Goal: Information Seeking & Learning: Learn about a topic

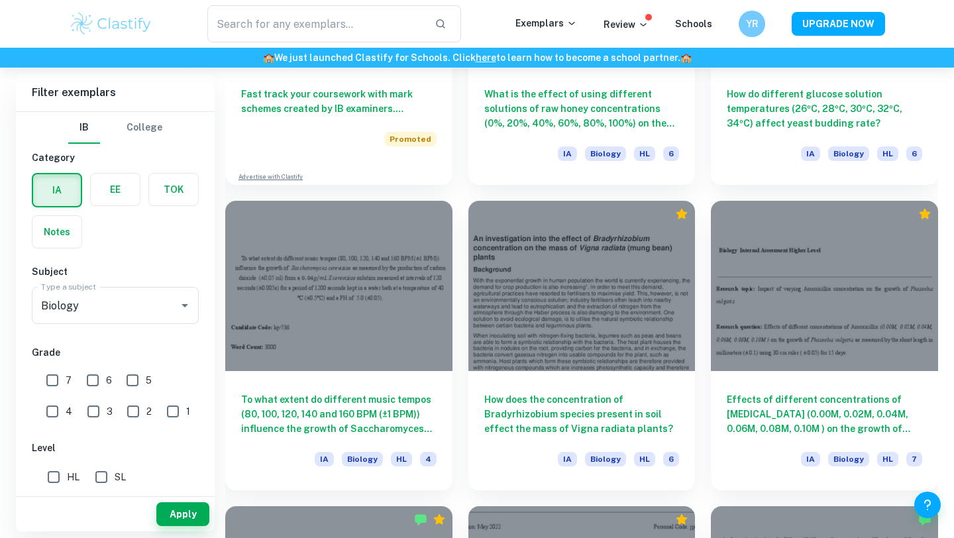
scroll to position [1167, 0]
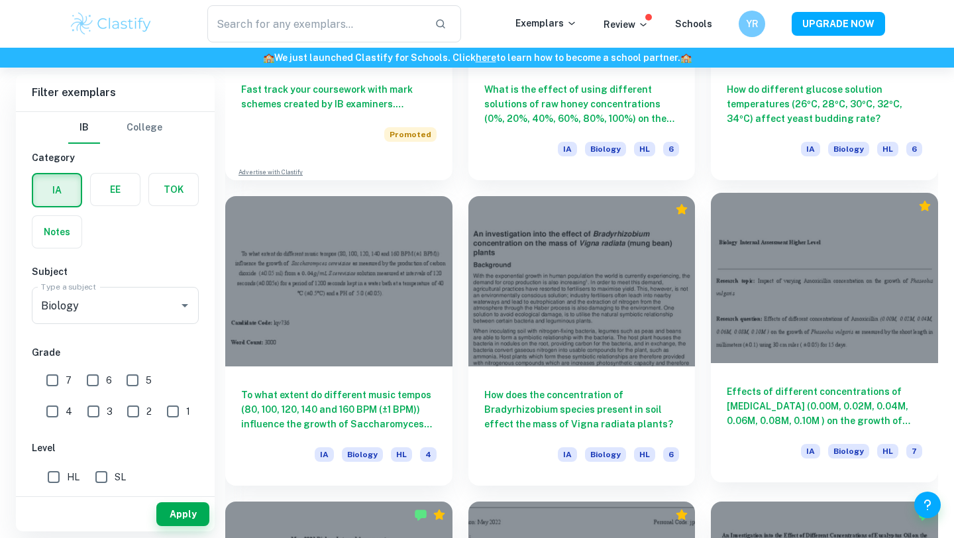
click at [727, 407] on h6 "Effects of different concentrations of [MEDICAL_DATA] (0.00M, 0.02M, 0.04M, 0.0…" at bounding box center [824, 406] width 195 height 44
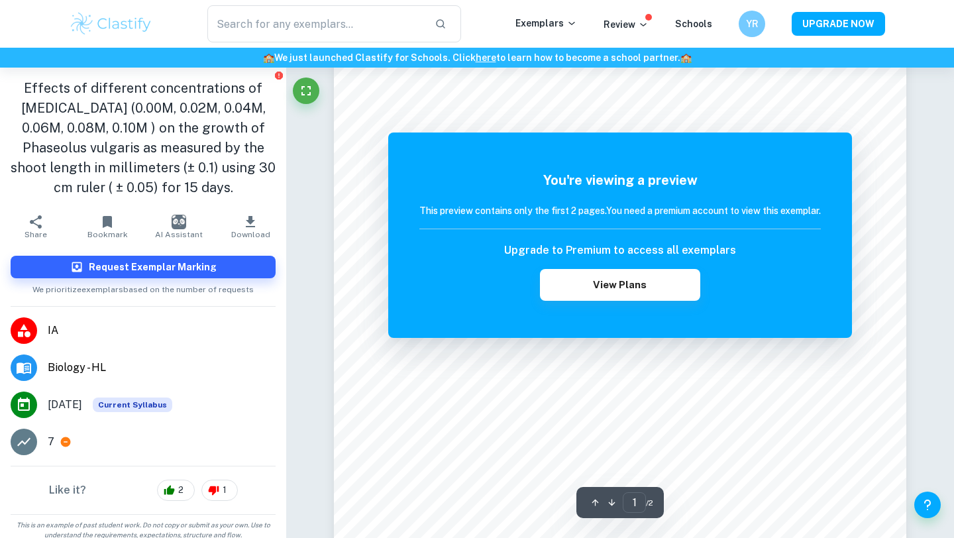
scroll to position [237, 0]
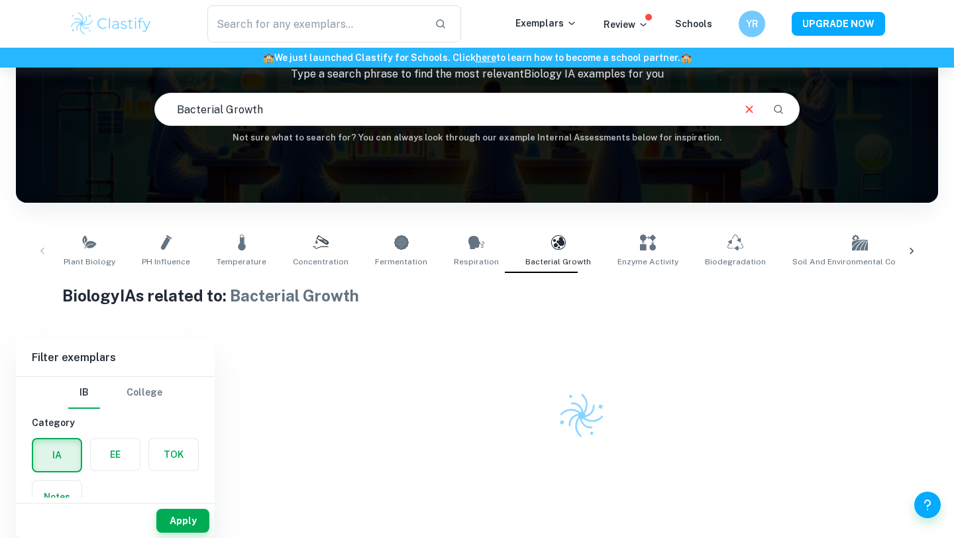
scroll to position [107, 0]
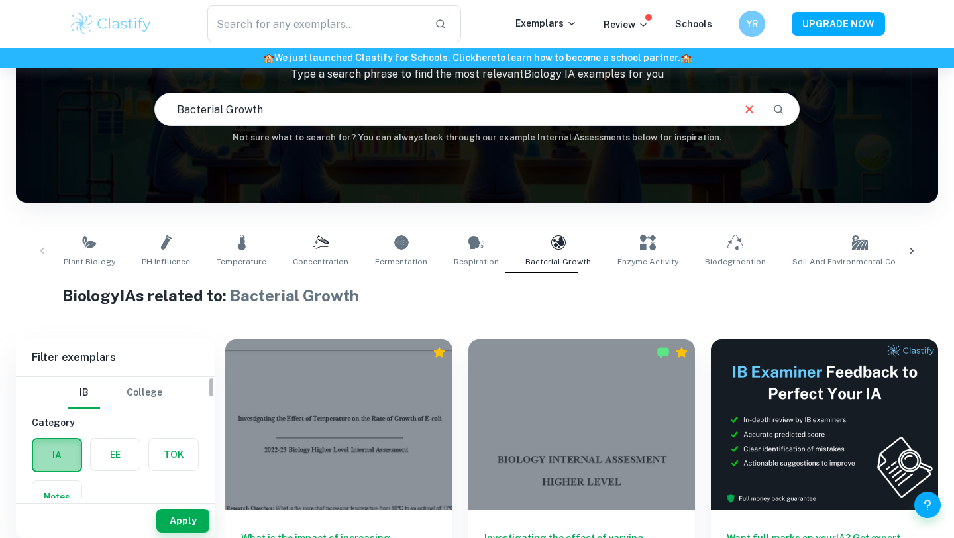
click at [60, 454] on label "button" at bounding box center [57, 455] width 48 height 32
click at [0, 0] on input "radio" at bounding box center [0, 0] width 0 height 0
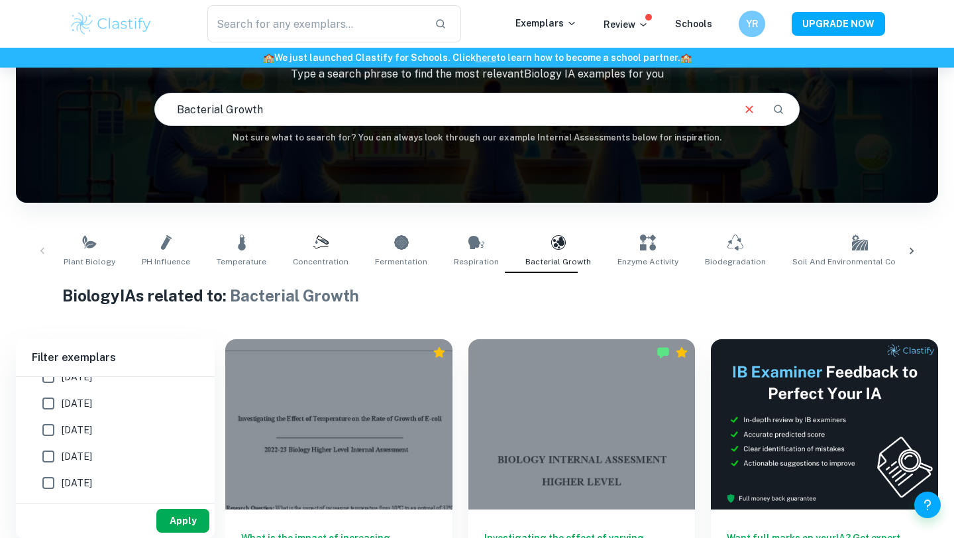
click at [171, 525] on button "Apply" at bounding box center [182, 521] width 53 height 24
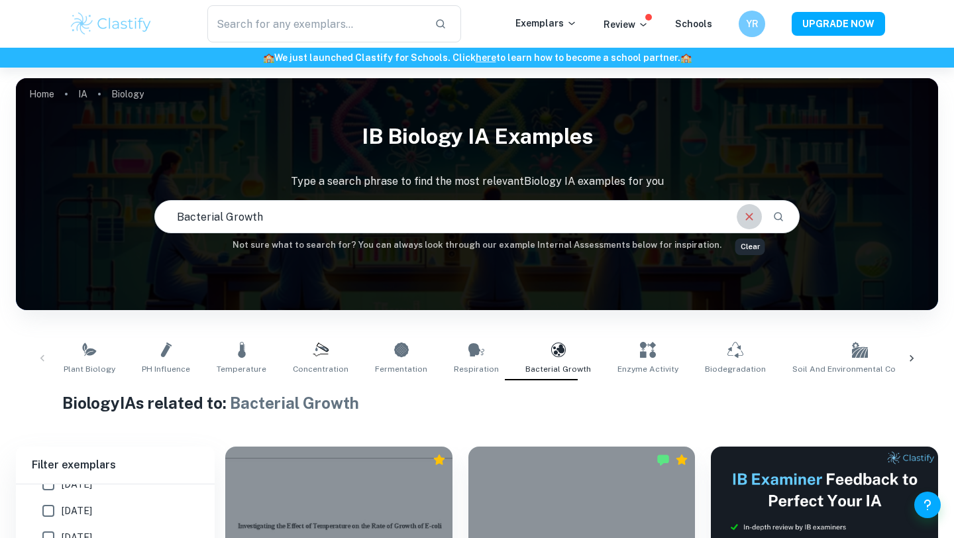
click at [750, 212] on icon "Clear" at bounding box center [749, 216] width 15 height 15
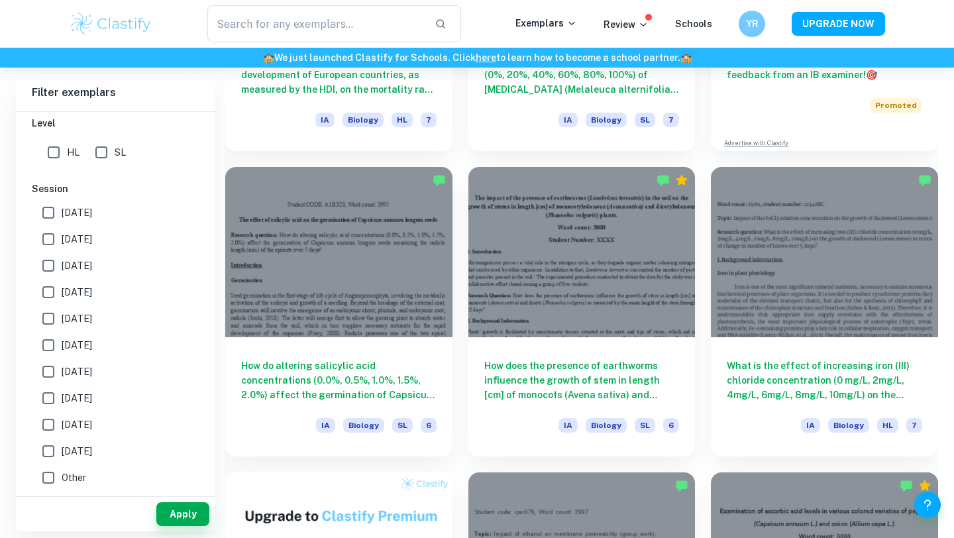
scroll to position [601, 0]
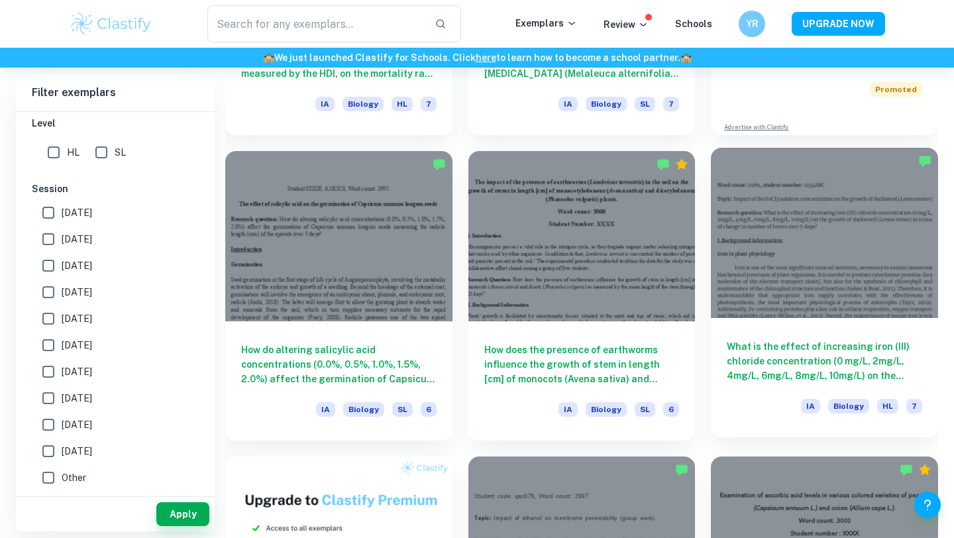
click at [774, 370] on h6 "What is the effect of increasing iron (III) chloride concentration (0 mg/L, 2mg…" at bounding box center [824, 361] width 195 height 44
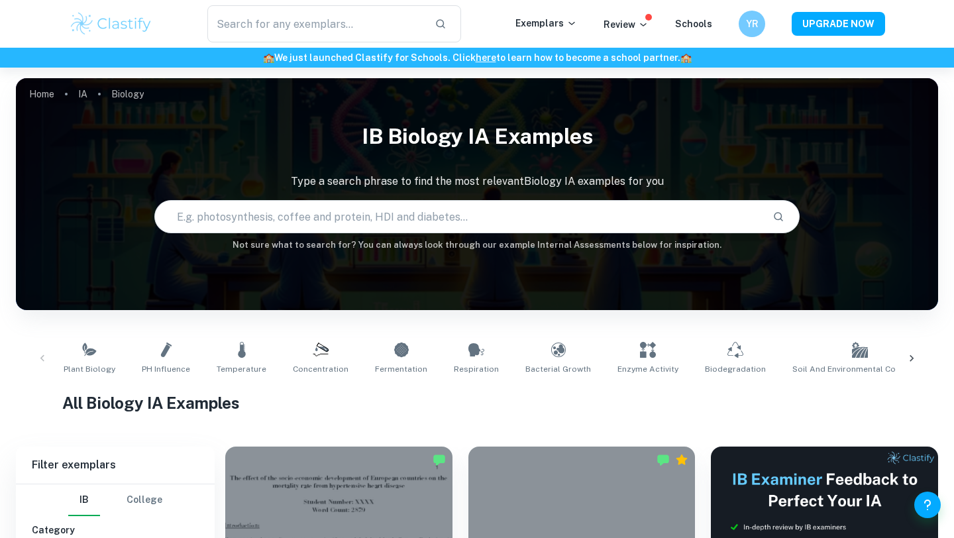
click at [407, 227] on input "text" at bounding box center [458, 216] width 607 height 37
type input "respiration"
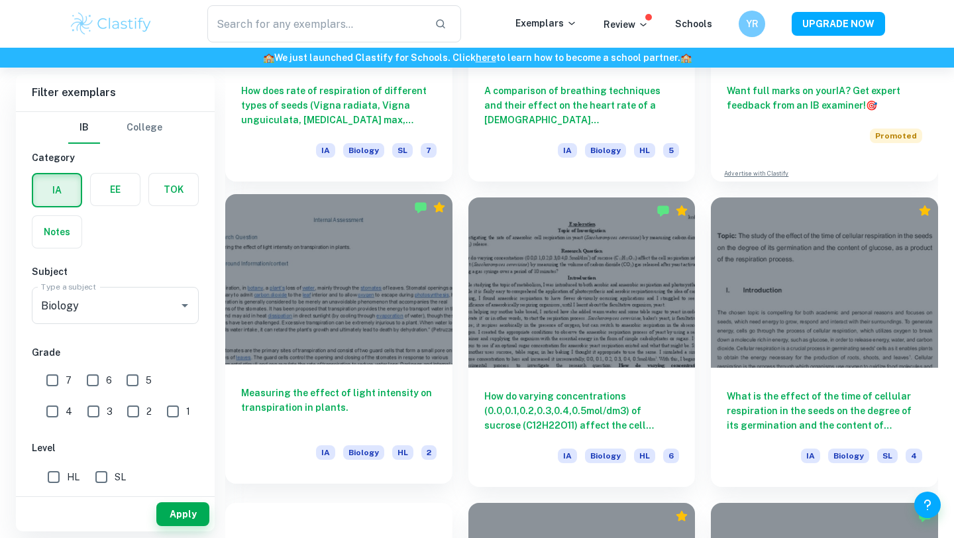
scroll to position [555, 0]
click at [313, 390] on h6 "Measuring the effect of light intensity on transpiration in plants." at bounding box center [338, 407] width 195 height 44
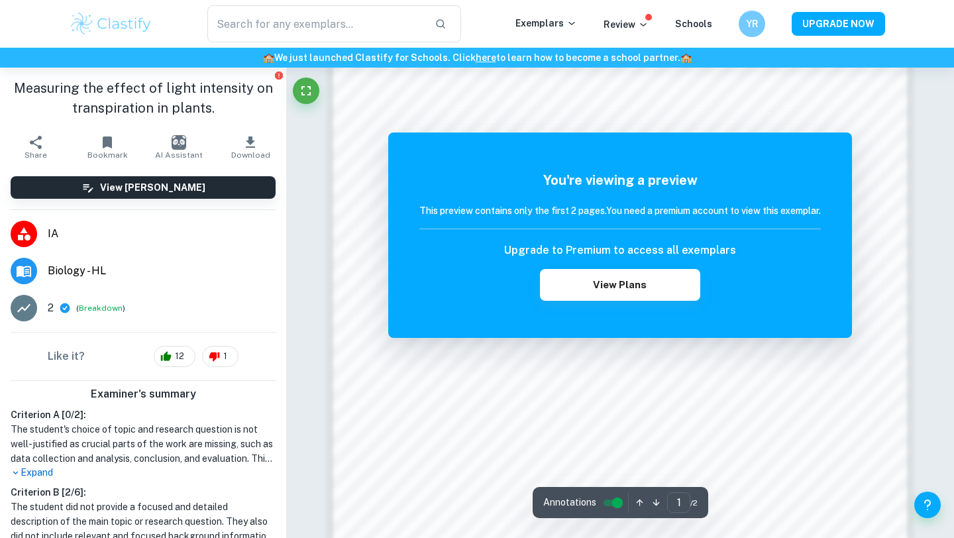
scroll to position [1122, 0]
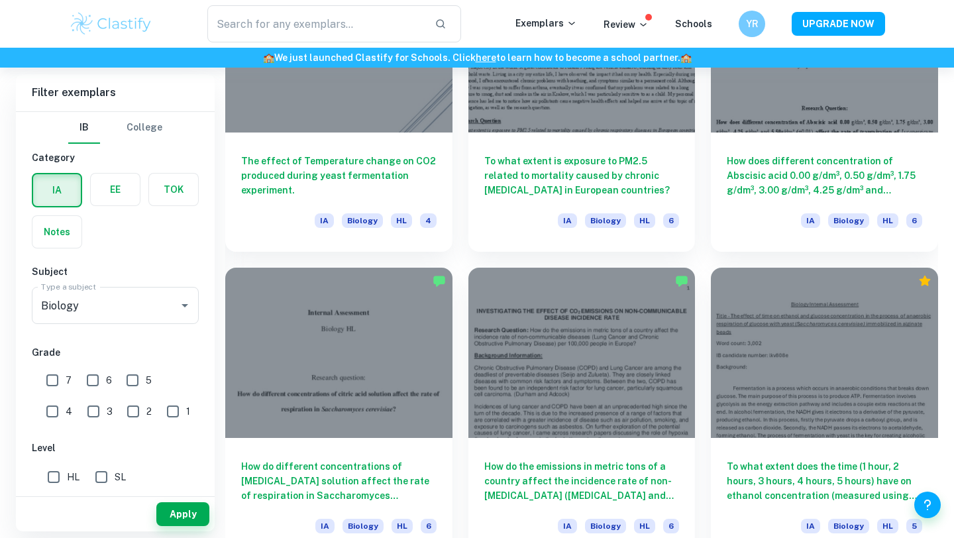
scroll to position [1658, 0]
